Goal: Navigation & Orientation: Find specific page/section

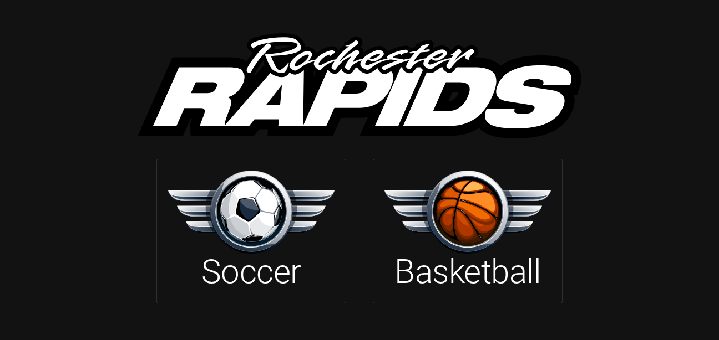
click at [262, 217] on img at bounding box center [251, 212] width 166 height 83
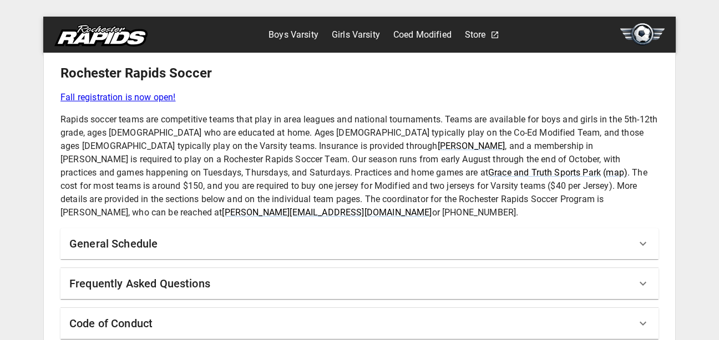
click at [125, 35] on img at bounding box center [100, 35] width 93 height 22
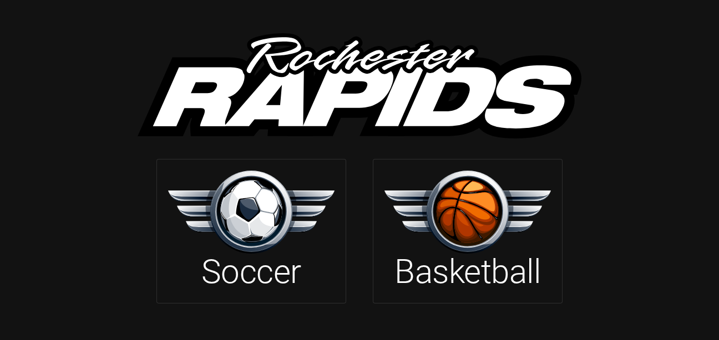
click at [398, 67] on img at bounding box center [360, 85] width 444 height 105
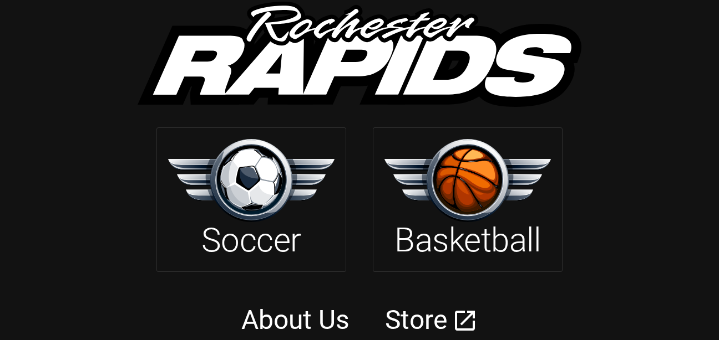
click at [290, 318] on link "About Us" at bounding box center [295, 320] width 108 height 32
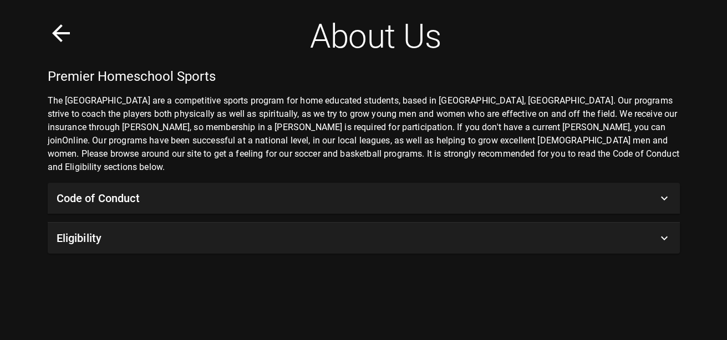
click at [55, 34] on icon at bounding box center [61, 33] width 18 height 18
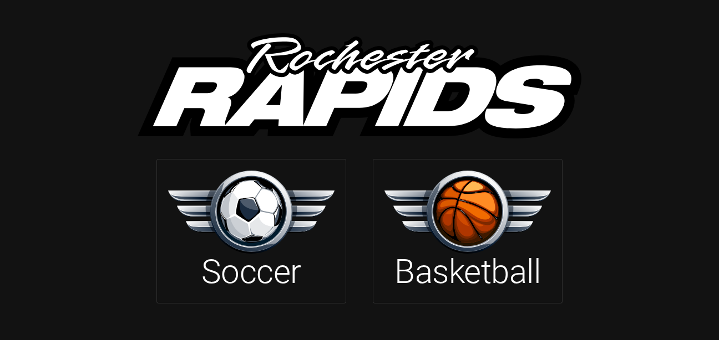
click at [13, 73] on div at bounding box center [359, 79] width 719 height 159
